Goal: Complete application form

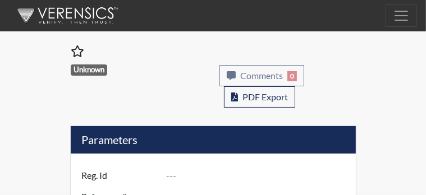
type input "McCoy3"
type input "51522"
type input "[EMAIL_ADDRESS][DOMAIN_NAME]"
type input "Corrections Pre-Employment"
type input "[DATE]"
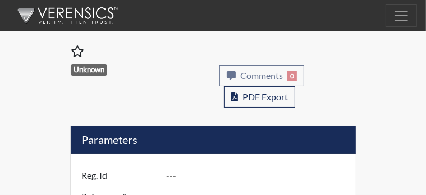
type input "Pathways/[GEOGRAPHIC_DATA]"
type input "[GEOGRAPHIC_DATA]"
type input "[US_STATE]"
type input "English"
type input "Yes"
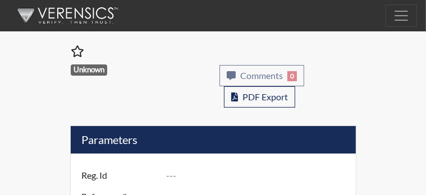
type input "Below Conditions"
select select
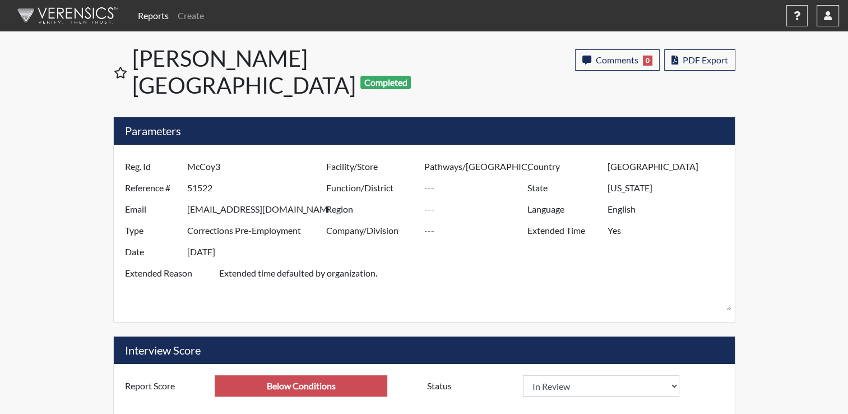
scroll to position [186, 466]
